Goal: Task Accomplishment & Management: Use online tool/utility

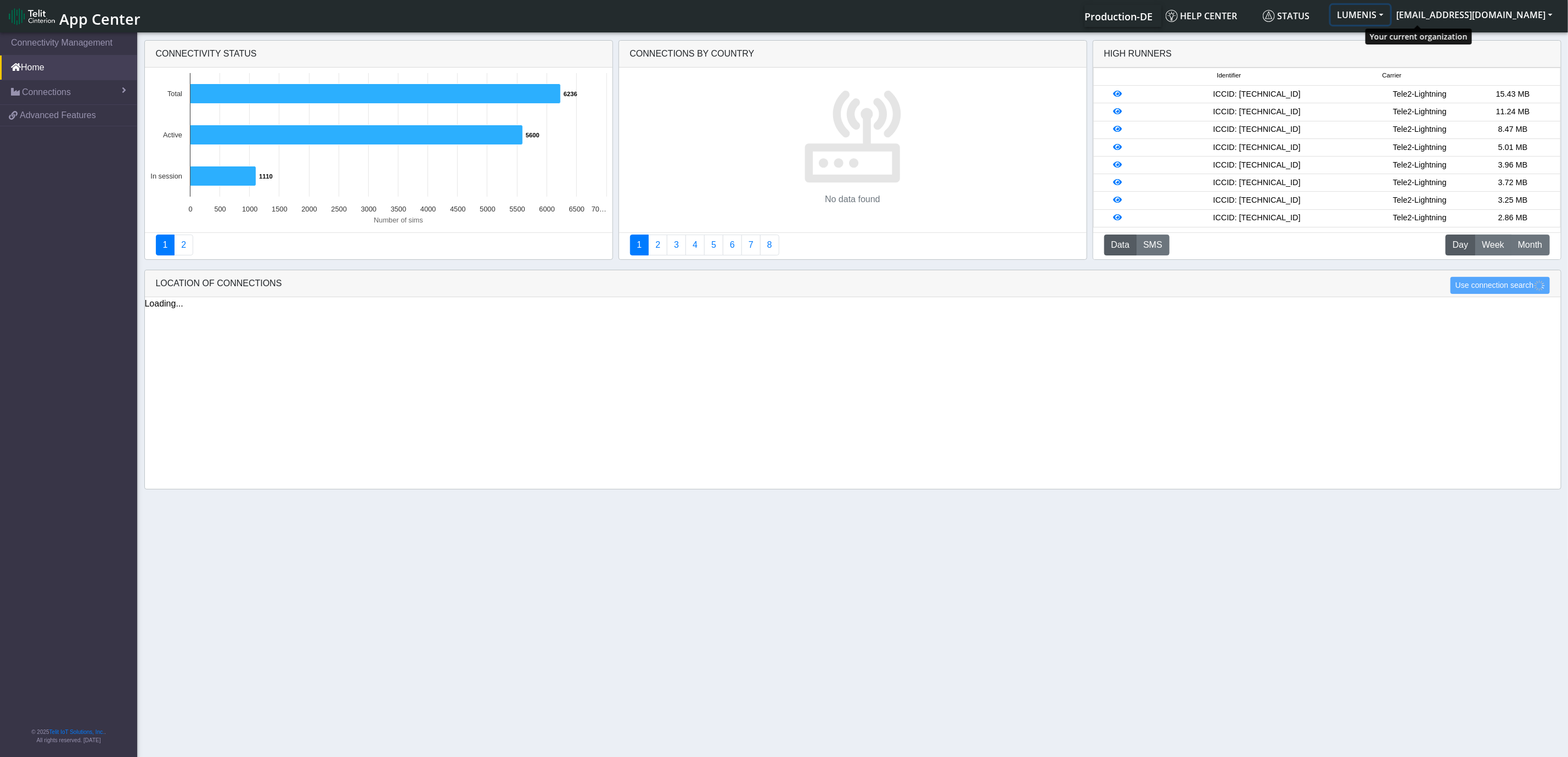
click at [1390, 20] on button "LUMENIS" at bounding box center [1361, 15] width 59 height 20
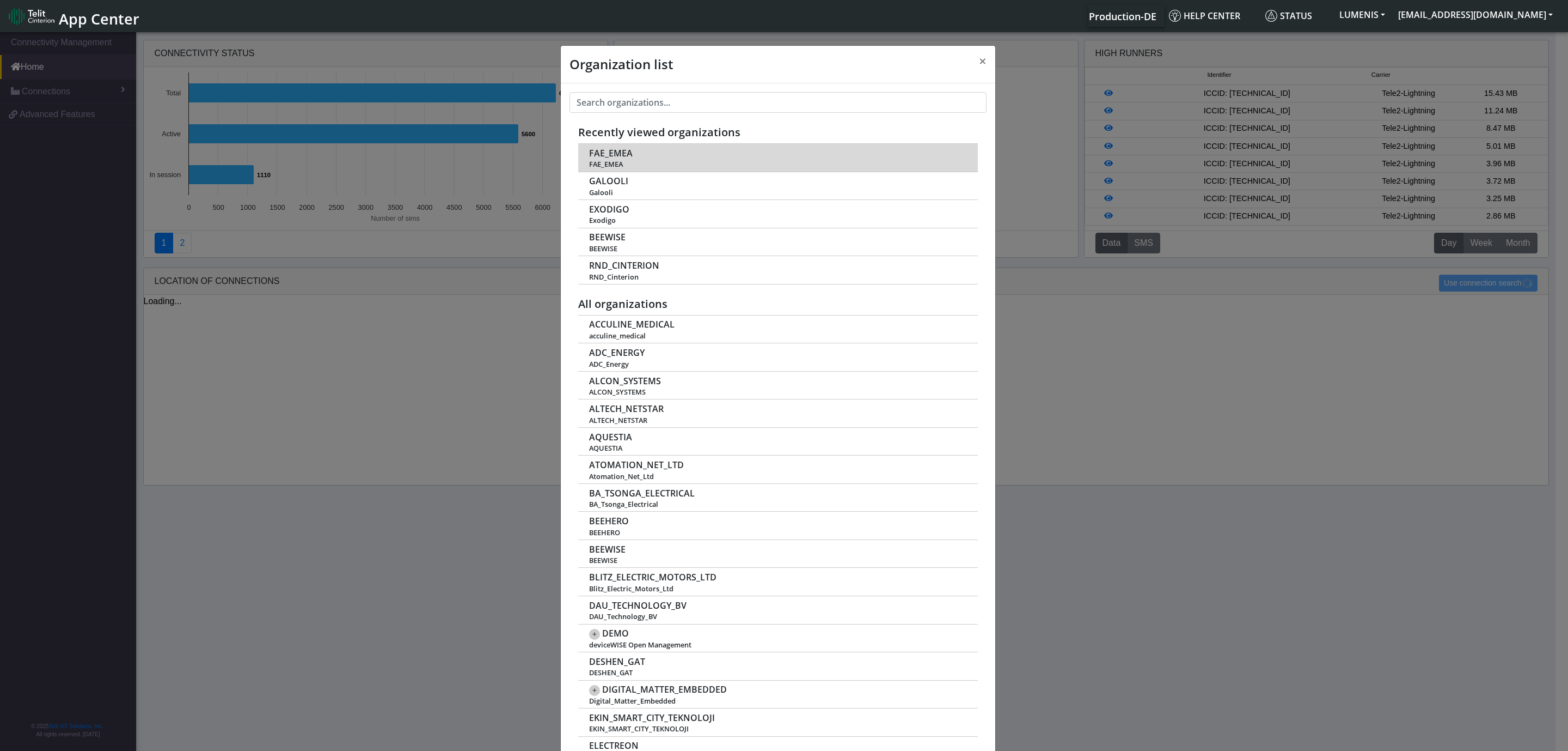
click at [628, 152] on td "FAE_EMEA FAE_EMEA" at bounding box center [778, 157] width 400 height 28
click at [603, 151] on span "FAE_EMEA" at bounding box center [611, 153] width 43 height 10
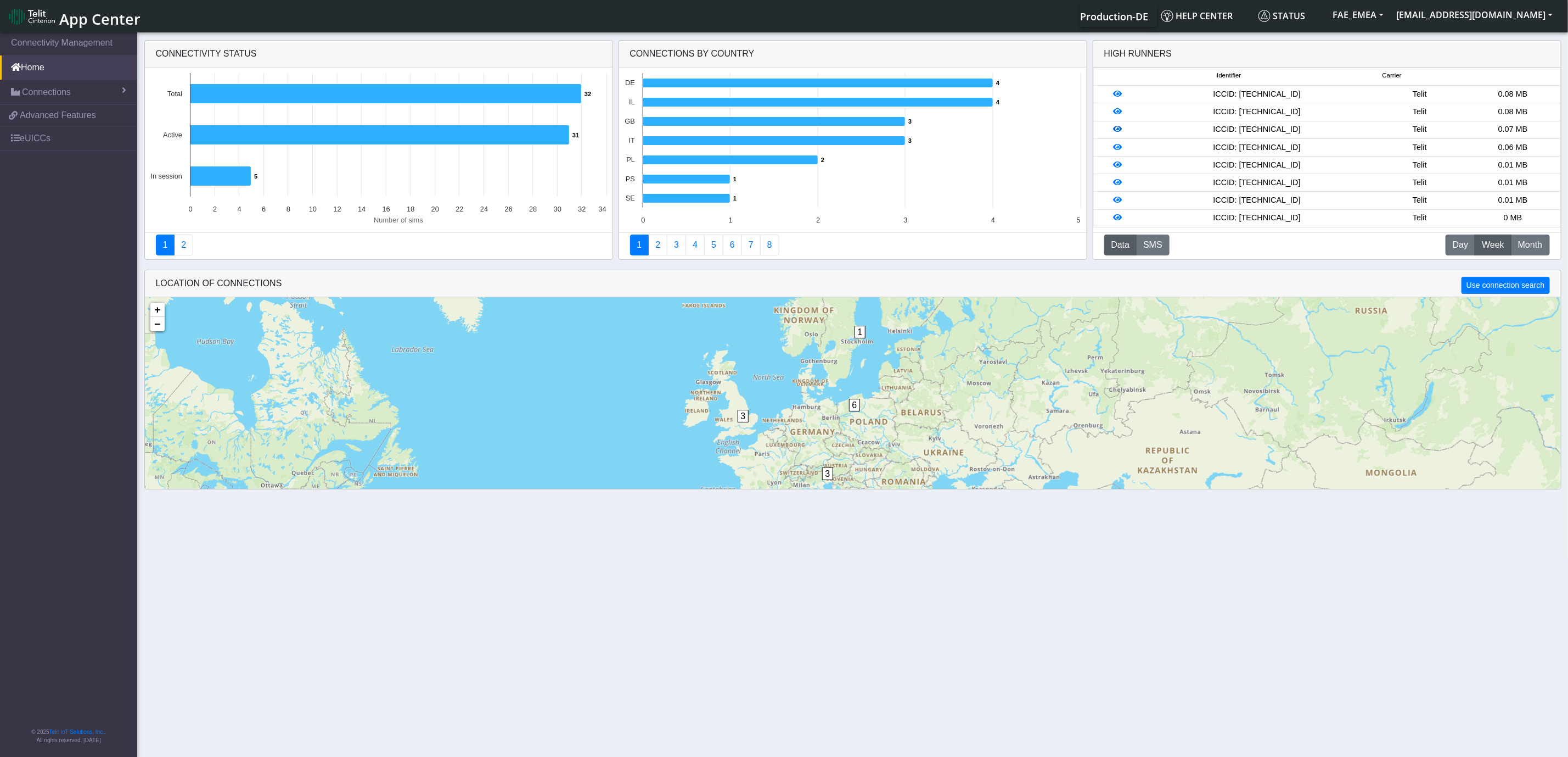
click at [1117, 133] on icon at bounding box center [1117, 129] width 9 height 8
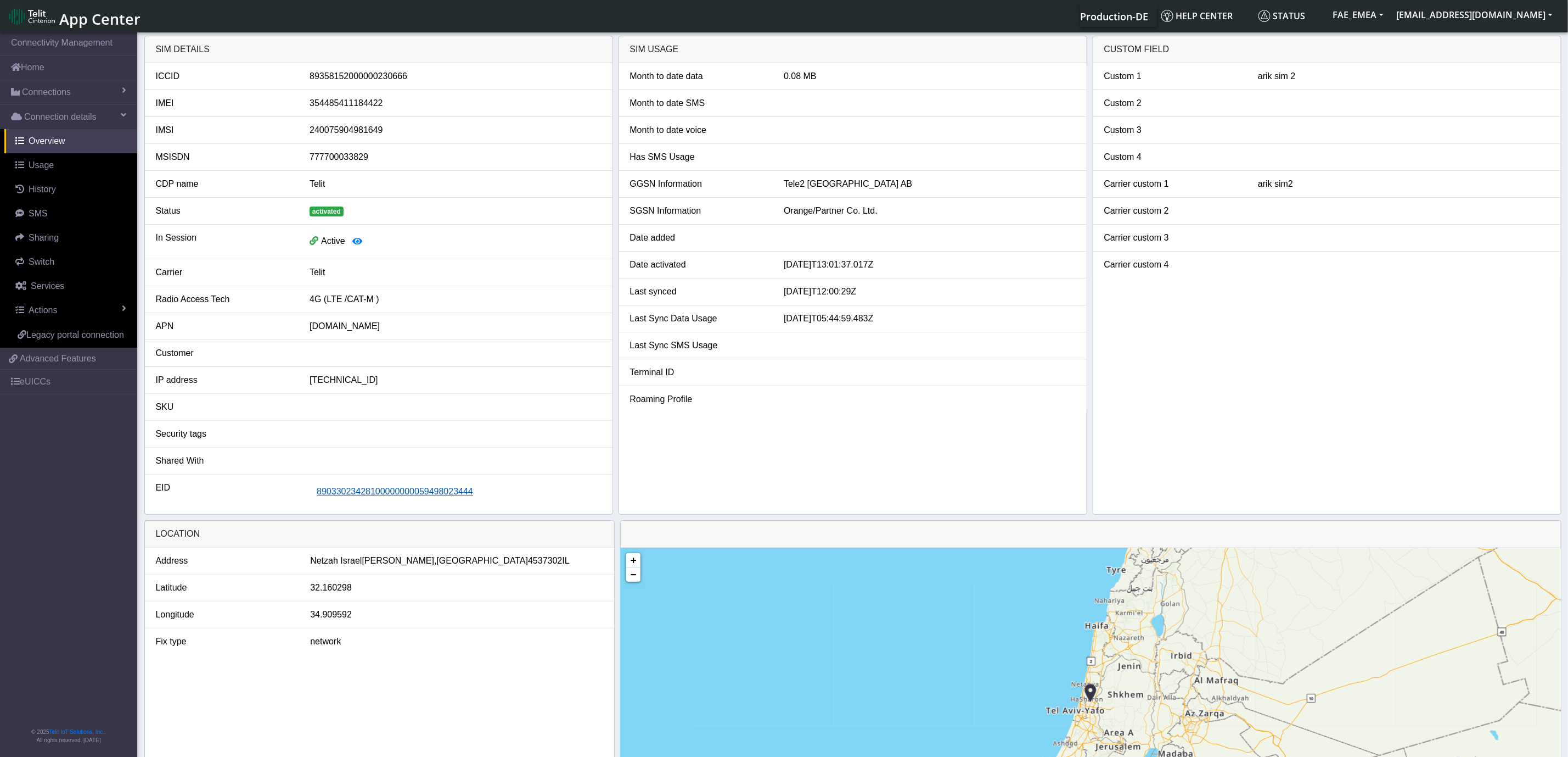
click at [424, 495] on span "89033023428100000000059498023444" at bounding box center [394, 491] width 156 height 10
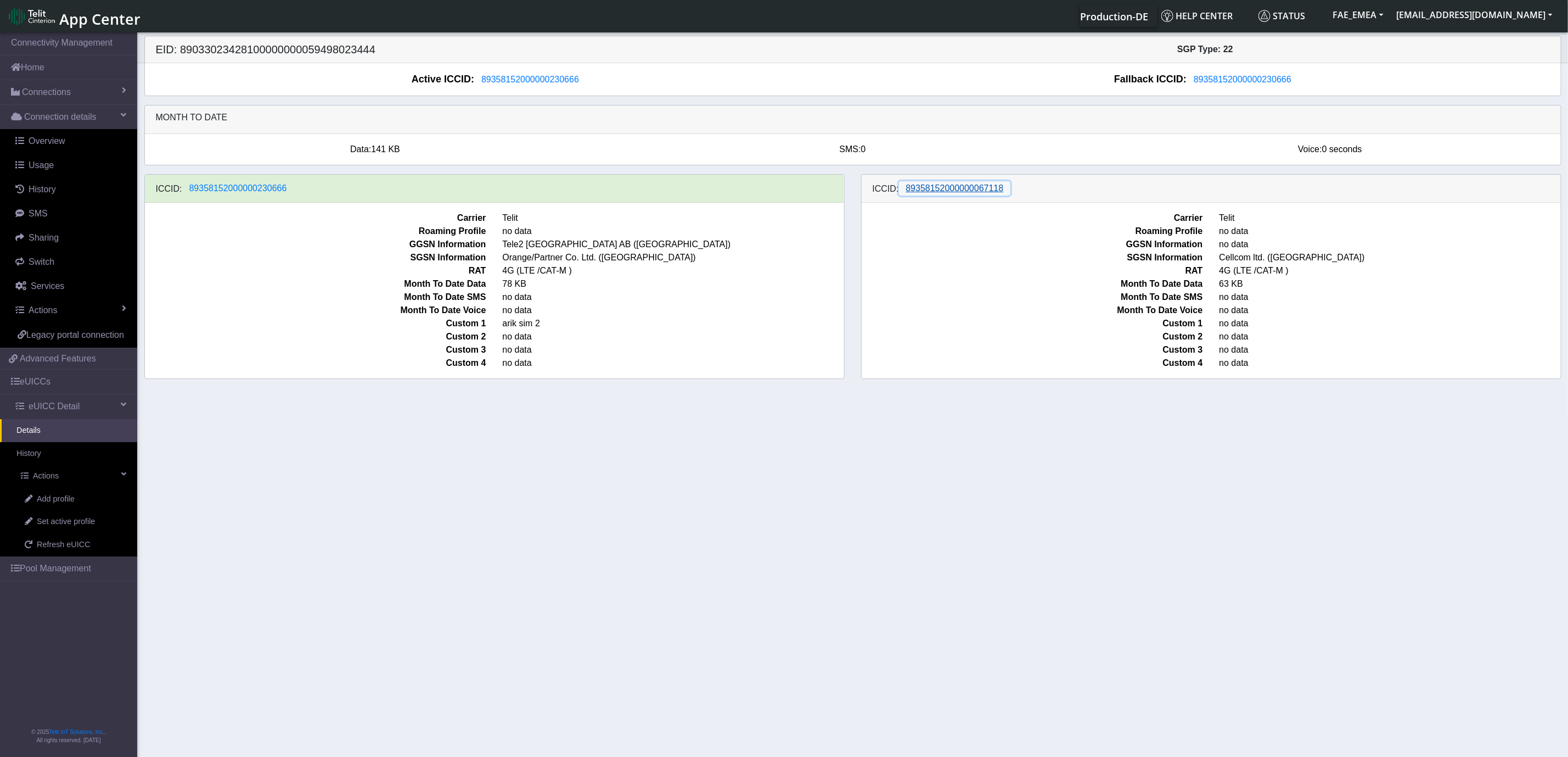
click at [950, 192] on span "89358152000000067118" at bounding box center [954, 188] width 98 height 10
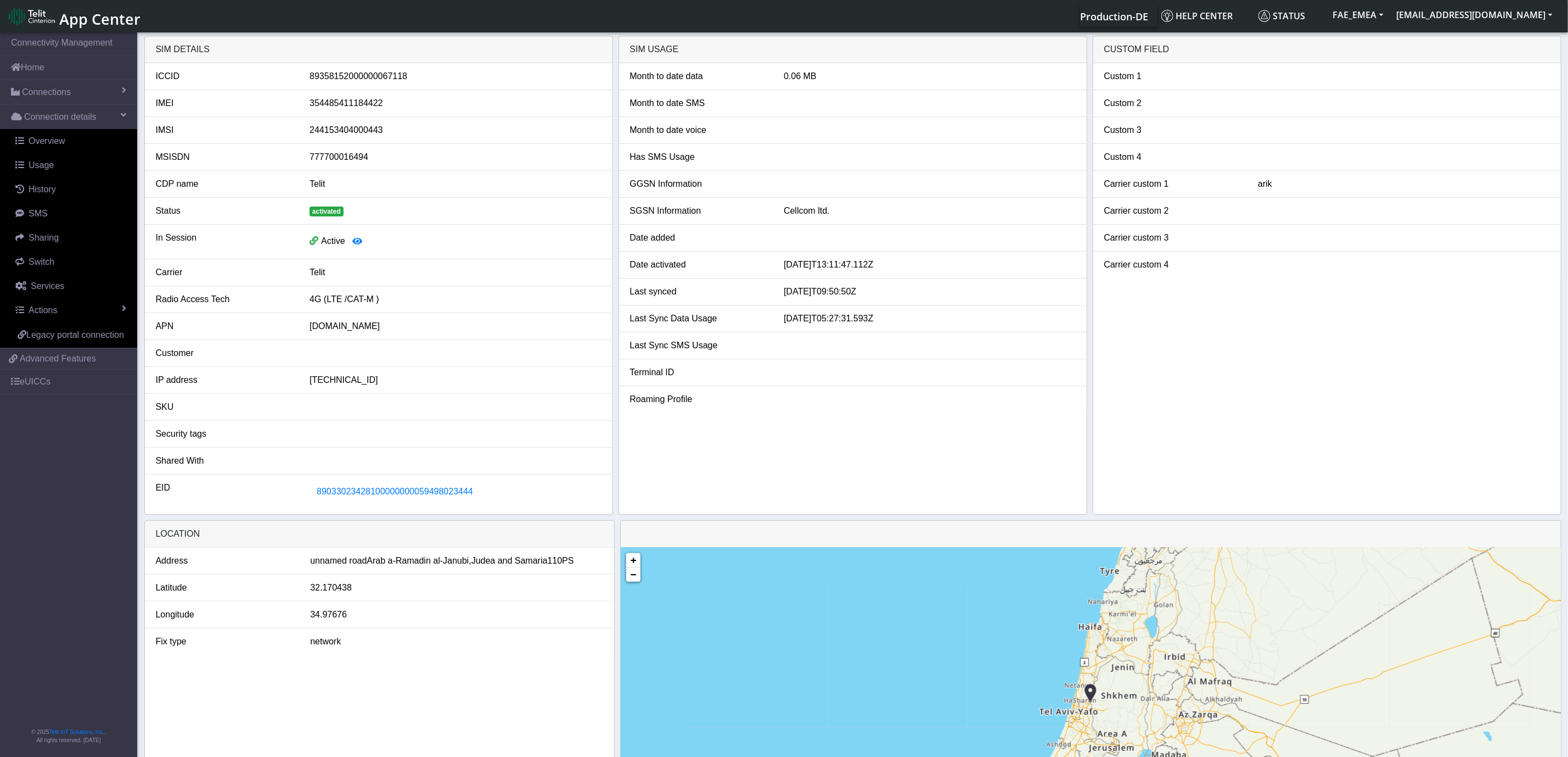
click at [369, 73] on div "89358152000000067118" at bounding box center [455, 76] width 308 height 13
click at [365, 74] on div "89358152000000067118" at bounding box center [455, 76] width 308 height 13
click at [364, 74] on div "89358152000000067118" at bounding box center [455, 76] width 308 height 13
click at [429, 495] on span "89033023428100000000059498023444" at bounding box center [394, 491] width 156 height 10
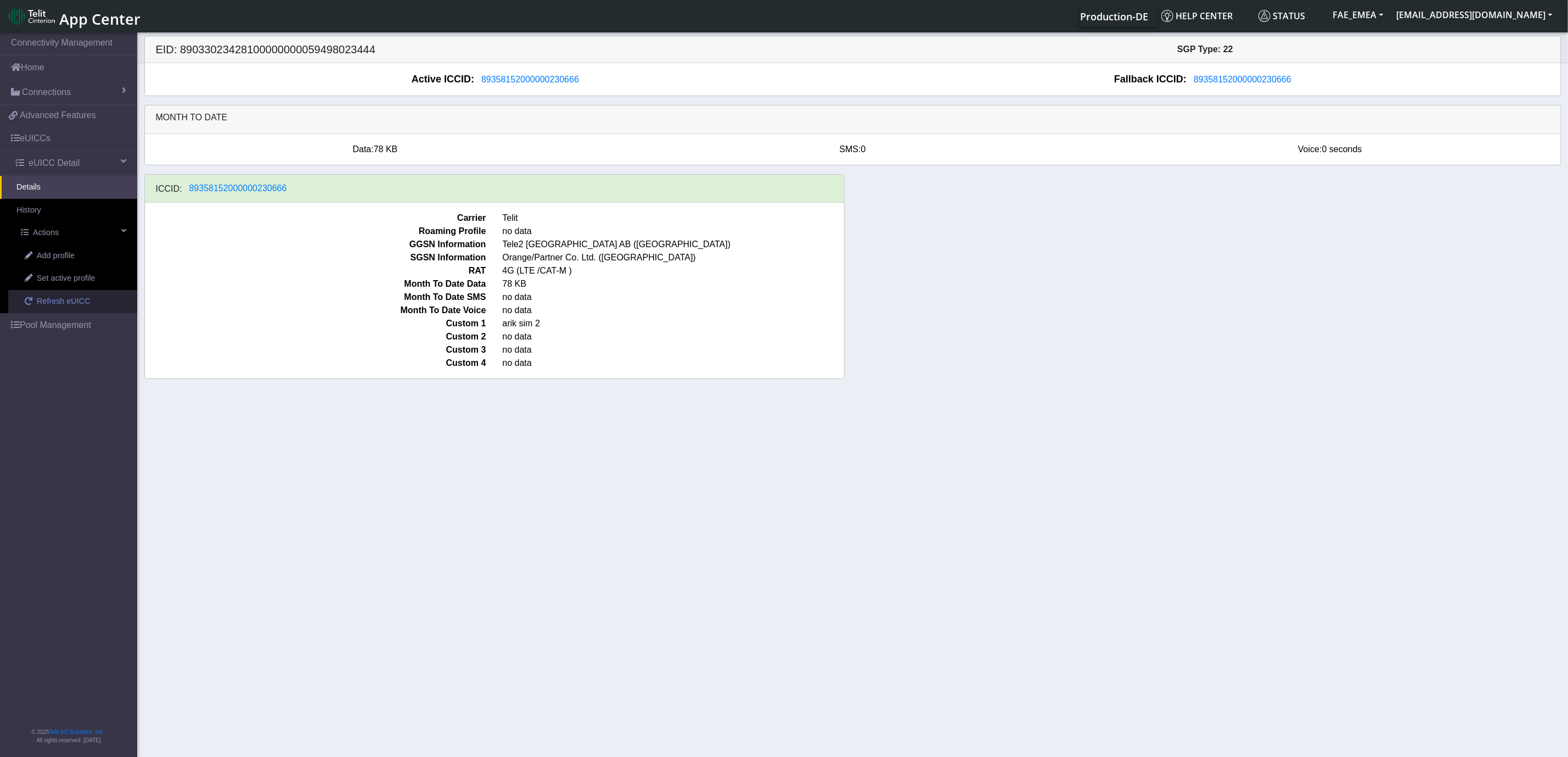
click at [69, 302] on span "Refresh eUICC" at bounding box center [64, 302] width 54 height 12
